Goal: Navigation & Orientation: Find specific page/section

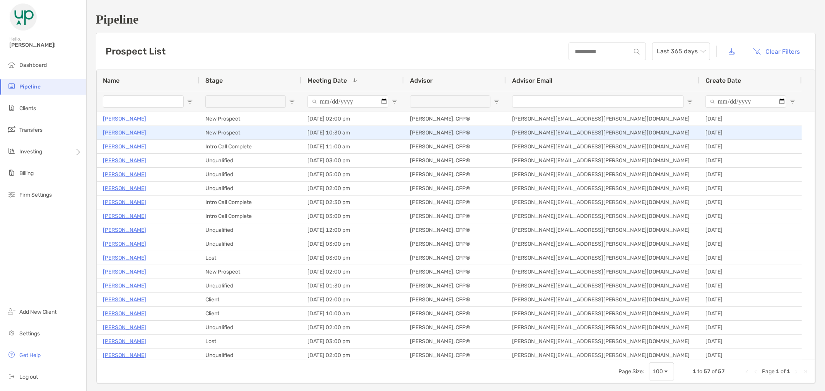
click at [126, 133] on p "Jeanne Flynn" at bounding box center [124, 133] width 43 height 10
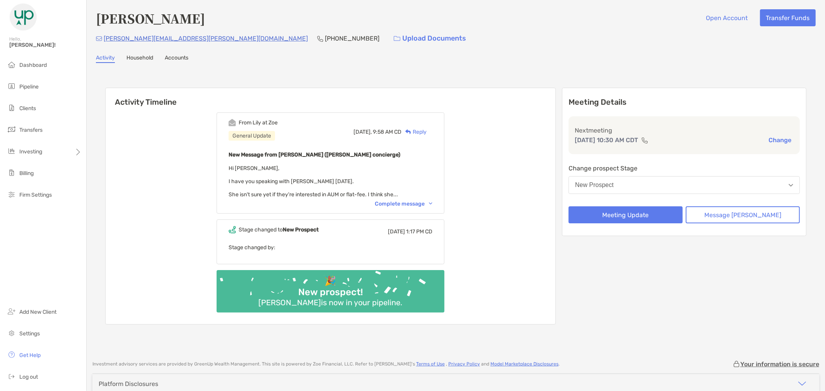
click at [432, 203] on img at bounding box center [430, 204] width 3 height 2
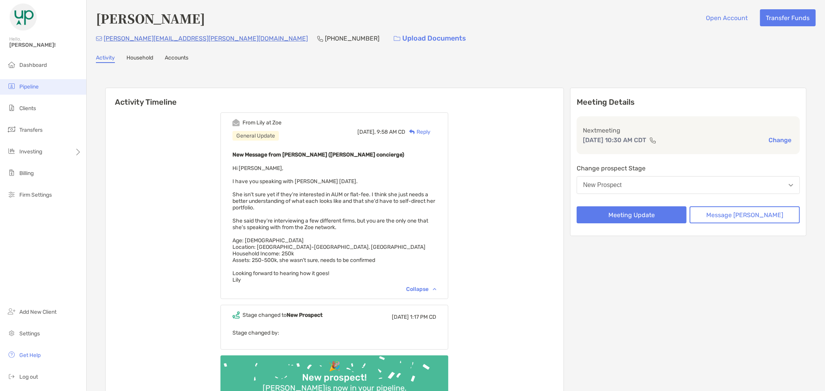
click at [25, 83] on li "Pipeline" at bounding box center [43, 86] width 86 height 15
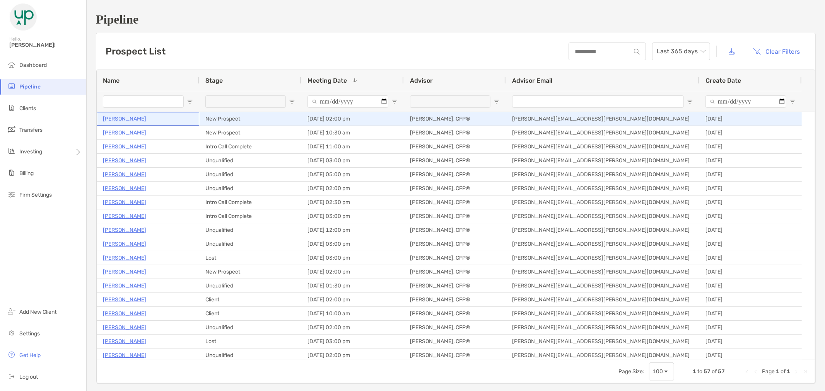
click at [128, 118] on p "[PERSON_NAME]" at bounding box center [124, 119] width 43 height 10
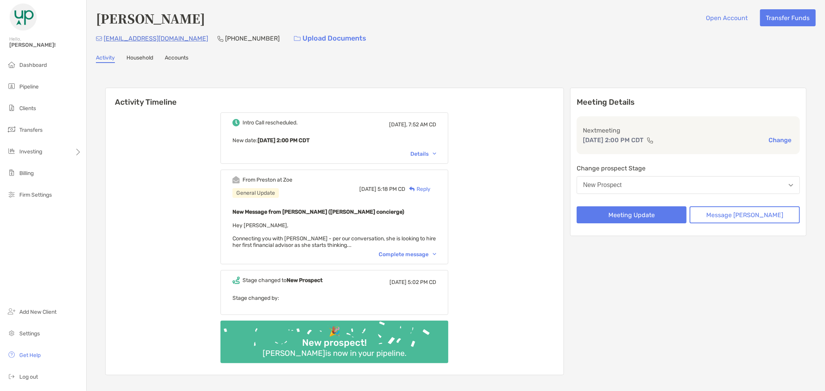
click at [436, 254] on img at bounding box center [434, 254] width 3 height 2
